Goal: Obtain resource: Download file/media

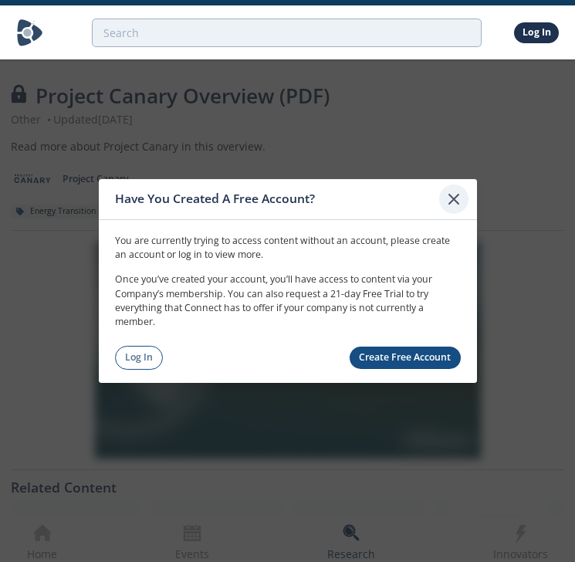
click at [459, 201] on icon at bounding box center [453, 199] width 19 height 19
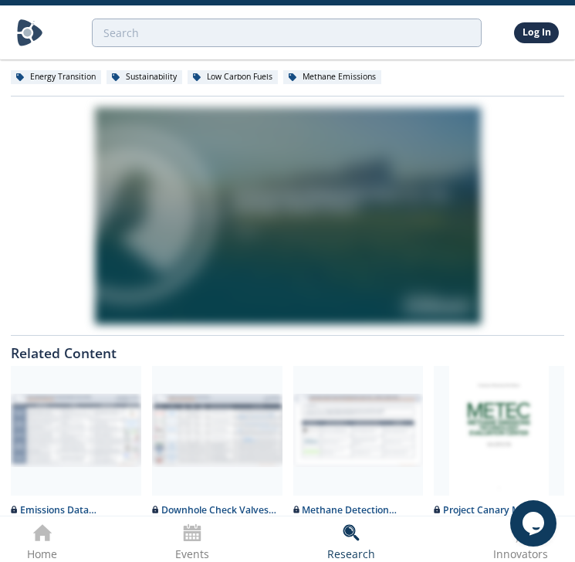
scroll to position [141, 0]
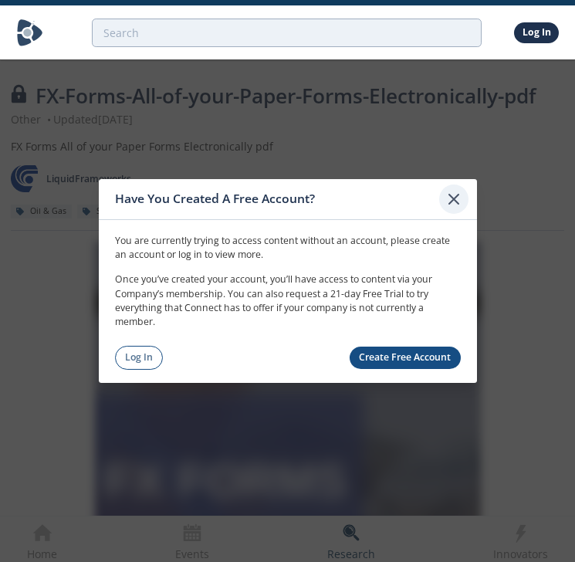
click at [444, 191] on icon at bounding box center [453, 199] width 19 height 19
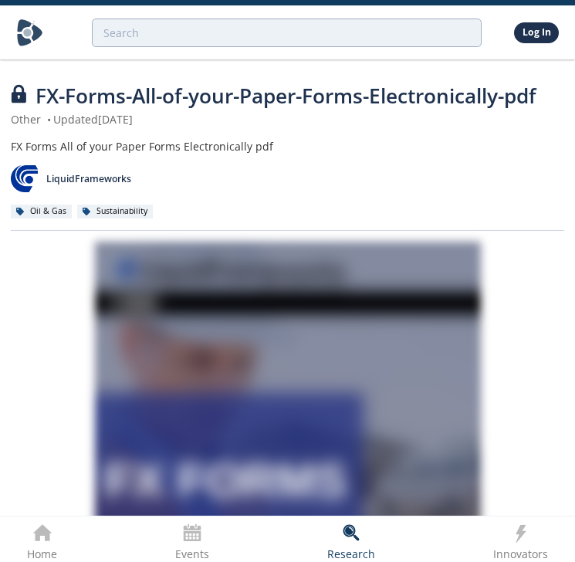
scroll to position [424, 0]
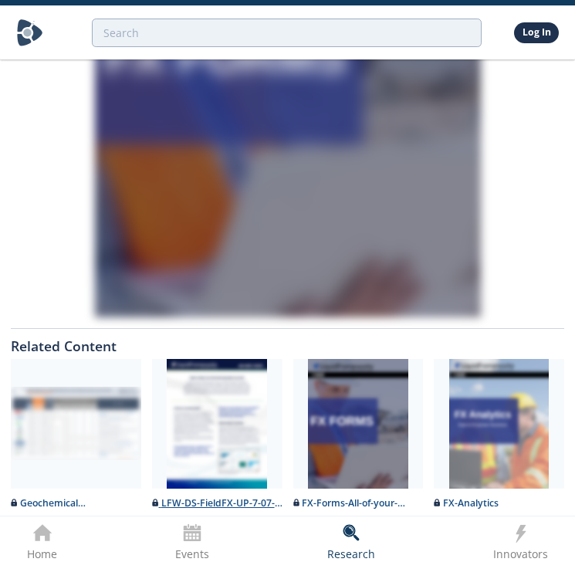
click at [194, 446] on div at bounding box center [217, 424] width 130 height 130
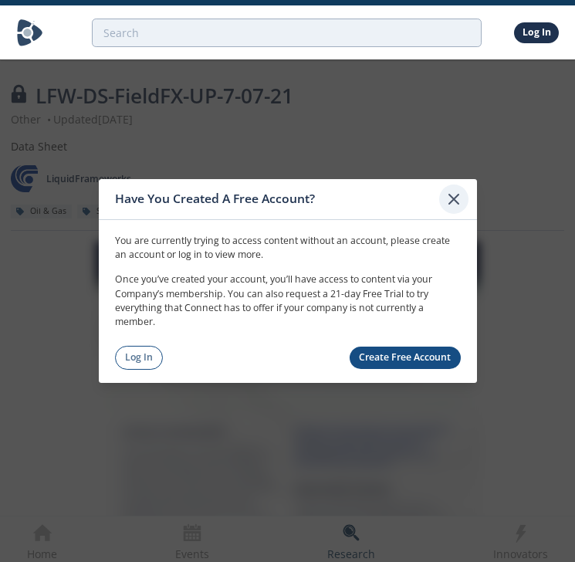
click at [443, 204] on div at bounding box center [453, 198] width 29 height 29
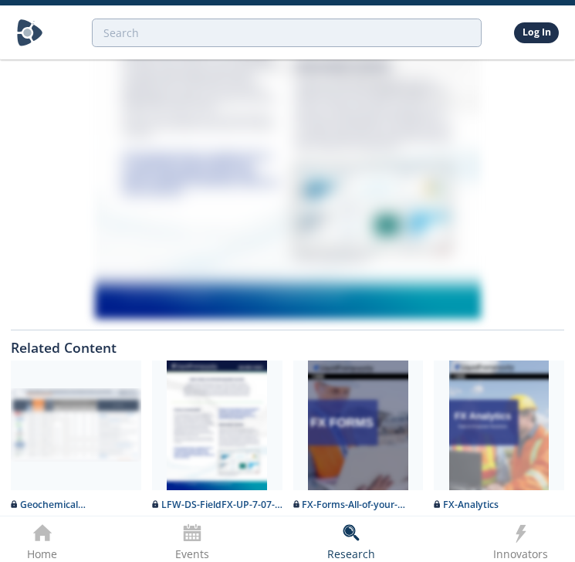
scroll to position [424, 0]
